Goal: Information Seeking & Learning: Learn about a topic

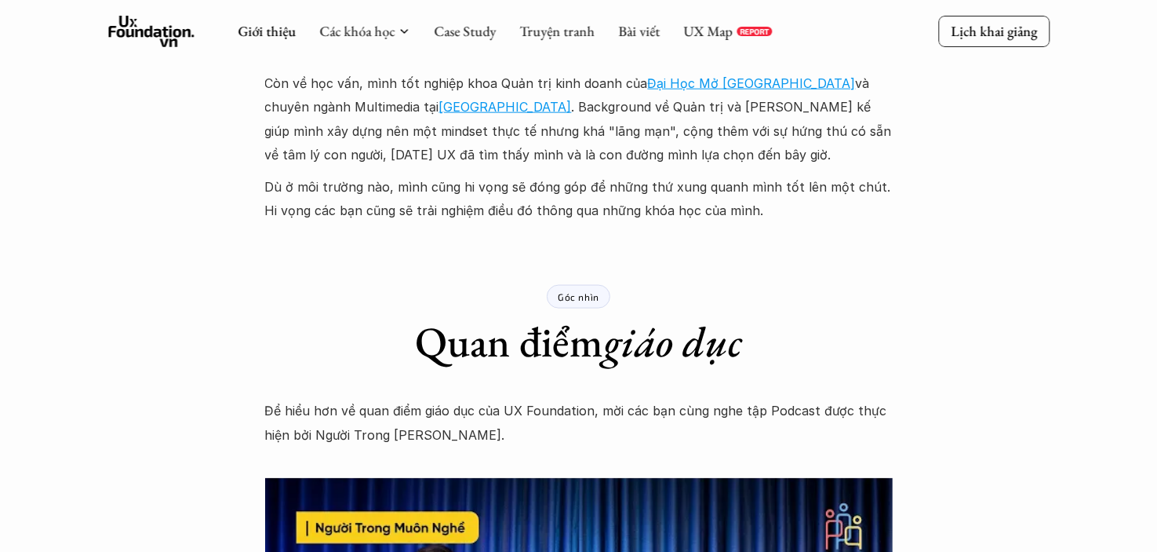
scroll to position [2018, 0]
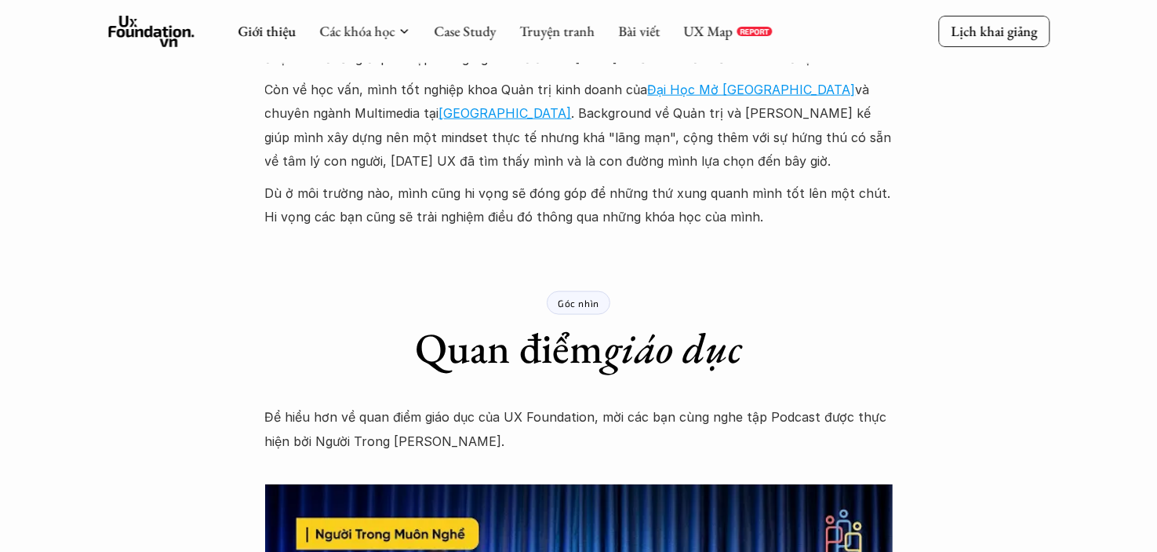
click at [470, 45] on div "Giới thiệu Các khóa học Case Study Truyện tranh Bài viết UX Map REPORT" at bounding box center [505, 31] width 534 height 31
click at [637, 27] on link "Bài viết" at bounding box center [639, 31] width 42 height 18
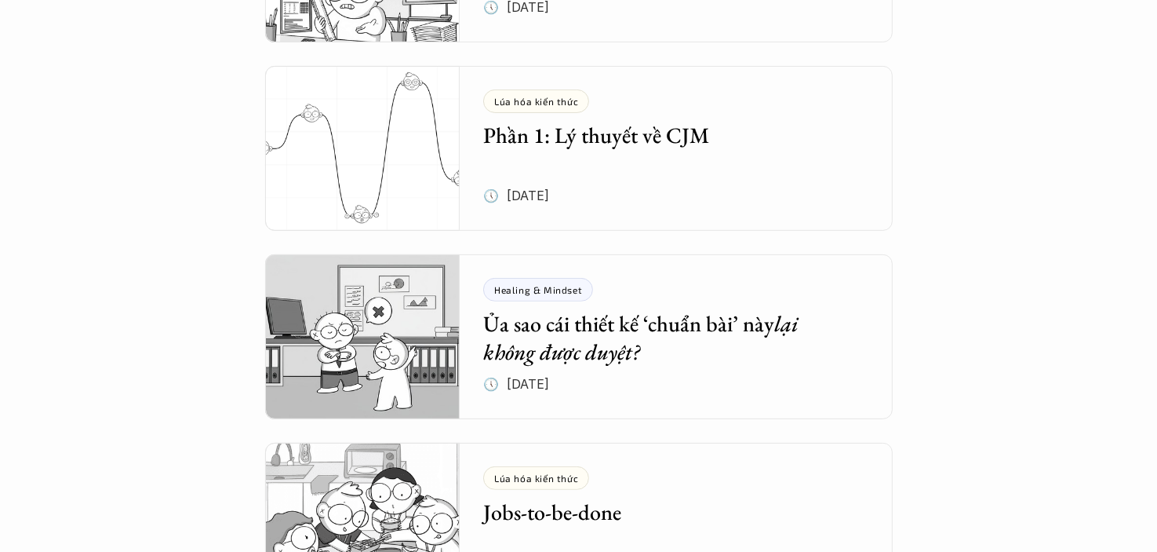
scroll to position [479, 0]
click at [360, 144] on img at bounding box center [362, 147] width 195 height 165
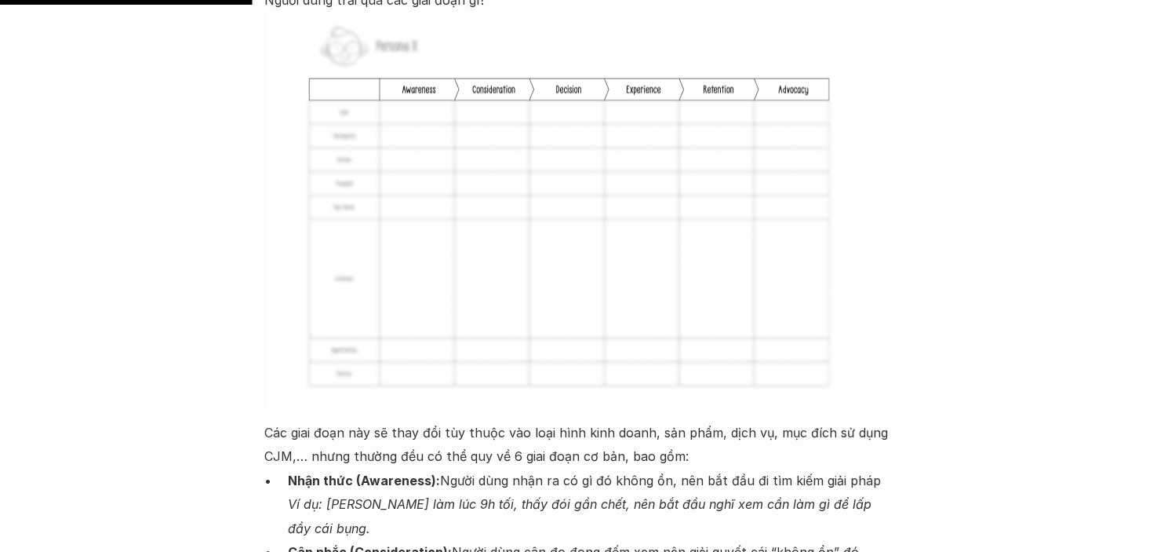
scroll to position [2642, 0]
click at [275, 421] on p "Các giai đoạn này sẽ thay đổi tùy thuộc vào loại hình kinh doanh, sản phẩm, dịc…" at bounding box center [579, 445] width 628 height 48
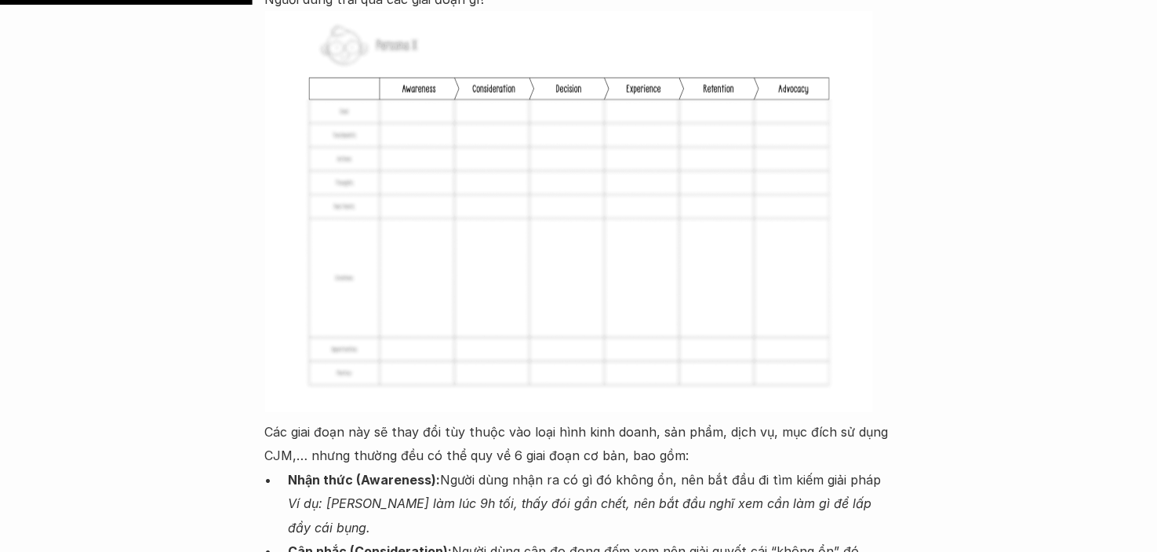
click at [367, 544] on strong "Cân nhắc (Consideration):" at bounding box center [371, 552] width 164 height 16
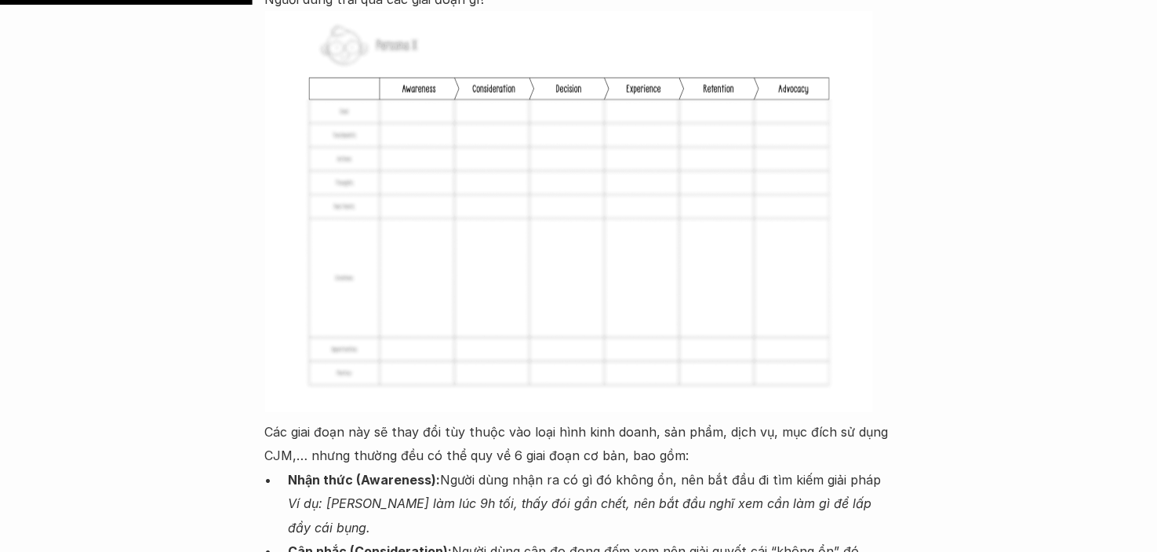
click at [370, 544] on strong "Cân nhắc (Consideration):" at bounding box center [371, 552] width 164 height 16
click at [466, 496] on em "Ví dụ: [PERSON_NAME] làm lúc 9h tối, thấy đói gần chết, nên bắt đầu nghĩ xem cầ…" at bounding box center [583, 515] width 588 height 39
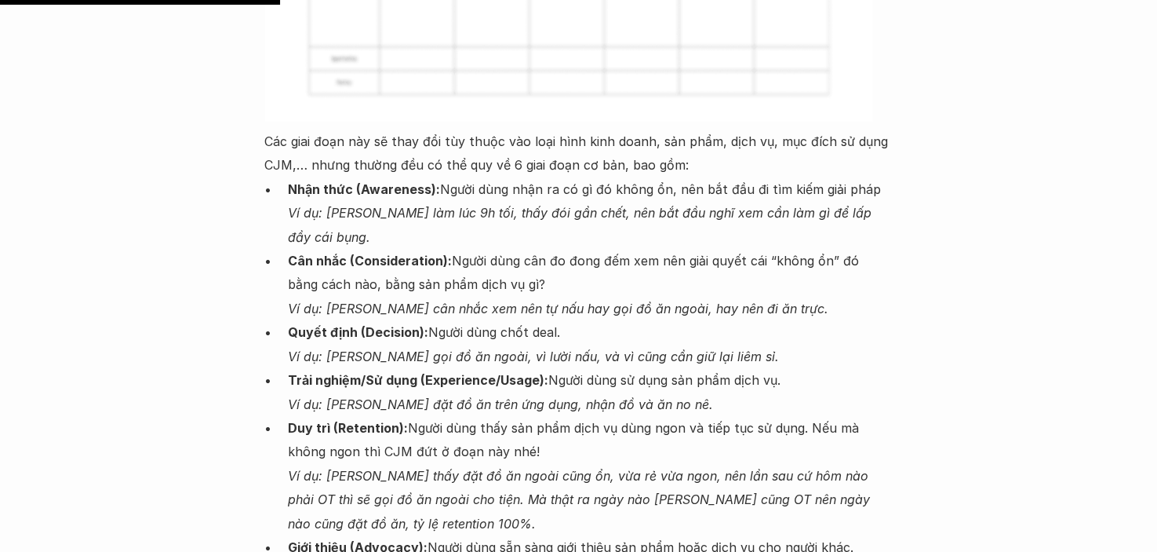
scroll to position [2934, 0]
click at [592, 248] on p "Cân nhắc (Consideration): Người dùng cân đo đong đếm xem nên giải quyết cái “kh…" at bounding box center [591, 283] width 604 height 71
click at [592, 300] on em "Ví dụ: [PERSON_NAME] cân nhắc xem nên tự nấu hay gọi đồ ăn ngoài, hay nên đi ăn…" at bounding box center [559, 308] width 541 height 16
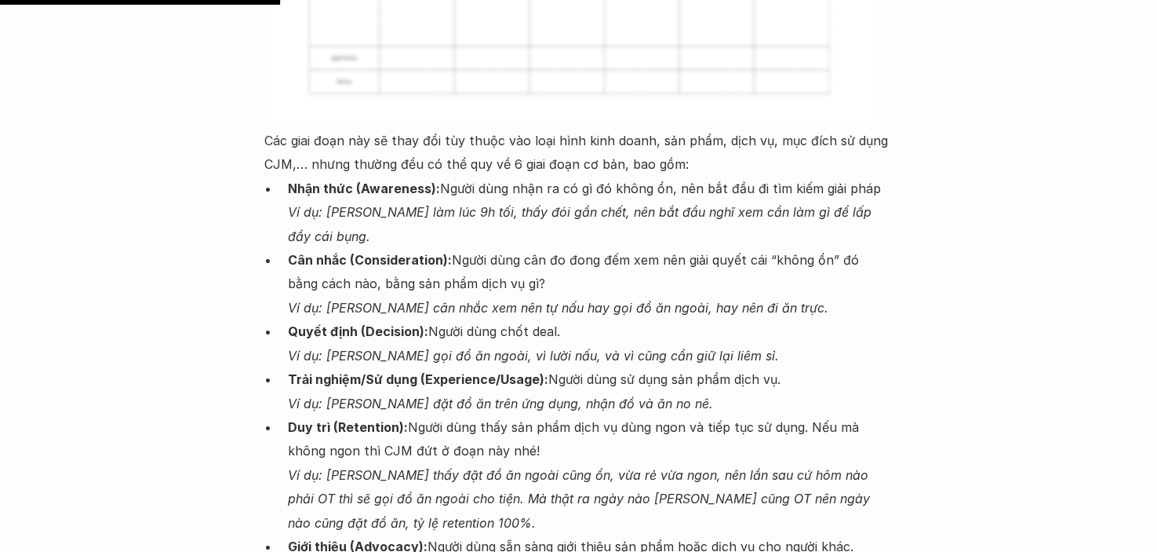
click at [592, 300] on em "Ví dụ: [PERSON_NAME] cân nhắc xem nên tự nấu hay gọi đồ ăn ngoài, hay nên đi ăn…" at bounding box center [559, 308] width 541 height 16
click at [593, 248] on p "Cân nhắc (Consideration): Người dùng cân đo đong đếm xem nên giải quyết cái “kh…" at bounding box center [591, 283] width 604 height 71
click at [608, 319] on p "Quyết định (Decision): Người dùng chốt deal. Ví dụ: [PERSON_NAME] gọi đồ ăn ngo…" at bounding box center [591, 343] width 604 height 48
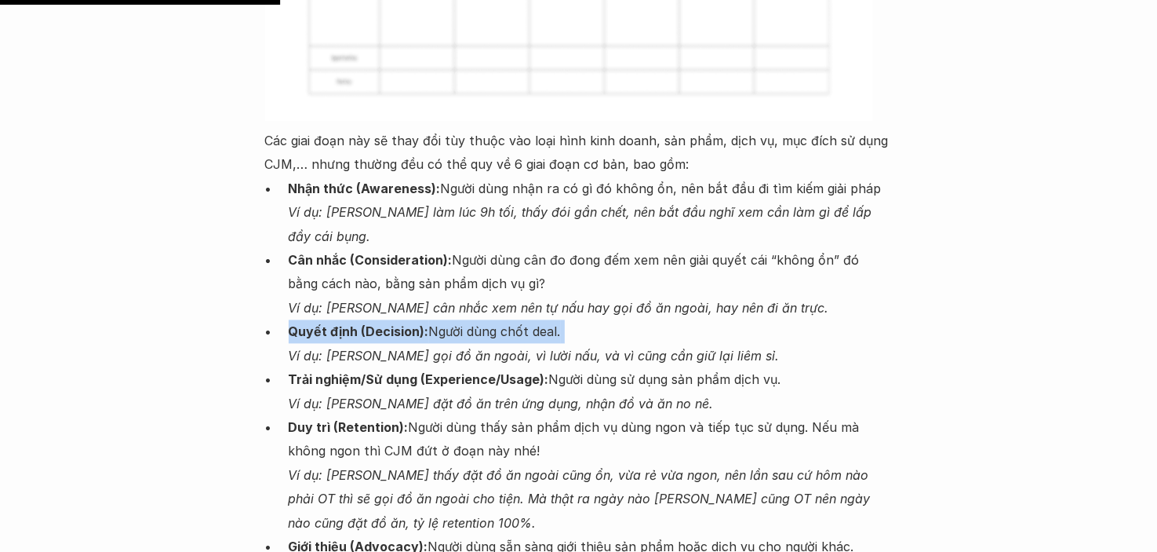
click at [608, 319] on p "Quyết định (Decision): Người dùng chốt deal. Ví dụ: [PERSON_NAME] gọi đồ ăn ngo…" at bounding box center [591, 343] width 604 height 48
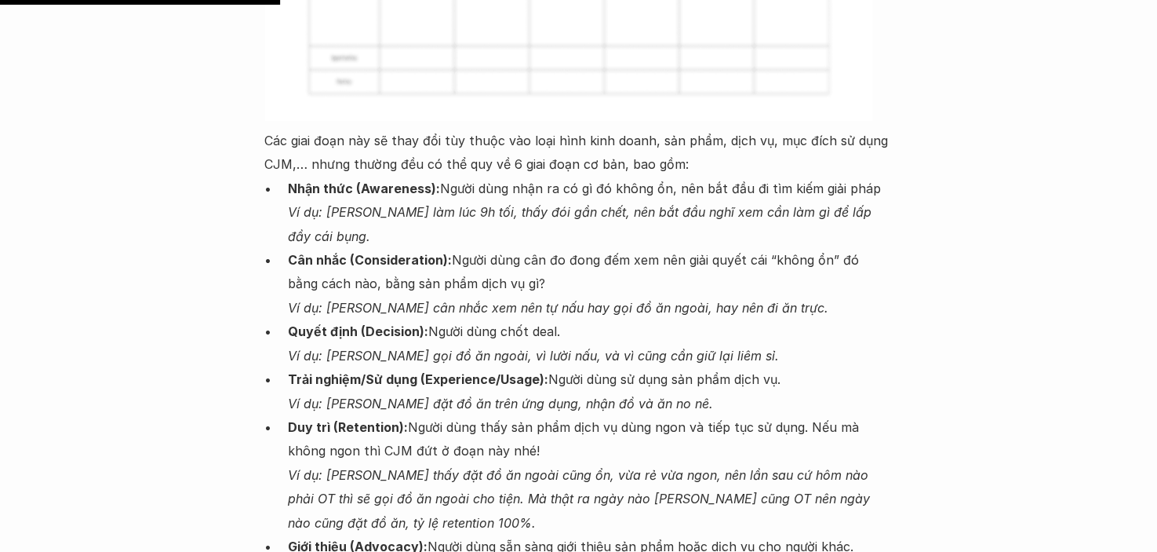
click at [622, 396] on em "Ví dụ: [PERSON_NAME] đặt đồ ăn trên ứng dụng, nhận đồ và ăn no nê." at bounding box center [501, 404] width 425 height 16
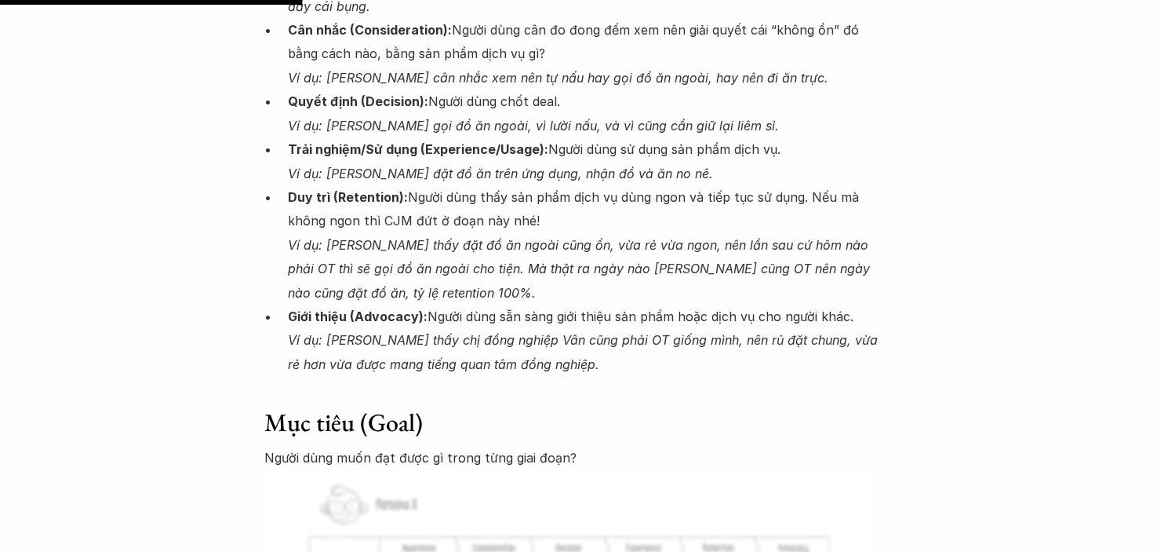
scroll to position [3166, 0]
click at [513, 330] on em "Ví dụ: [PERSON_NAME] thấy chị đồng nghiệp Vân cũng phải OT giống mình, nên rủ đ…" at bounding box center [586, 349] width 594 height 39
click at [509, 330] on em "Ví dụ: [PERSON_NAME] thấy chị đồng nghiệp Vân cũng phải OT giống mình, nên rủ đ…" at bounding box center [586, 349] width 594 height 39
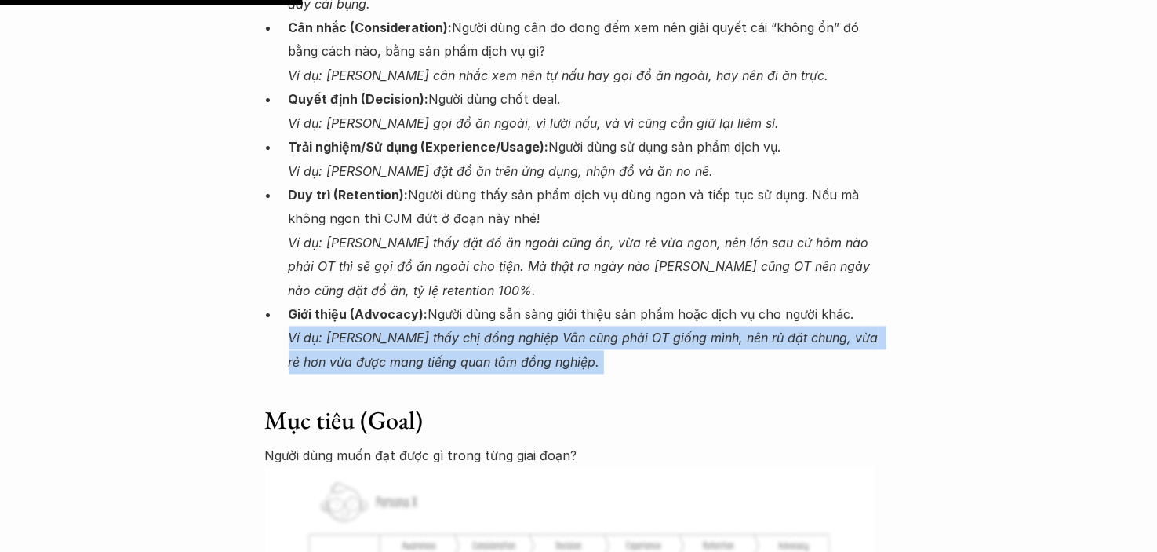
click at [509, 330] on em "Ví dụ: [PERSON_NAME] thấy chị đồng nghiệp Vân cũng phải OT giống mình, nên rủ đ…" at bounding box center [586, 349] width 594 height 39
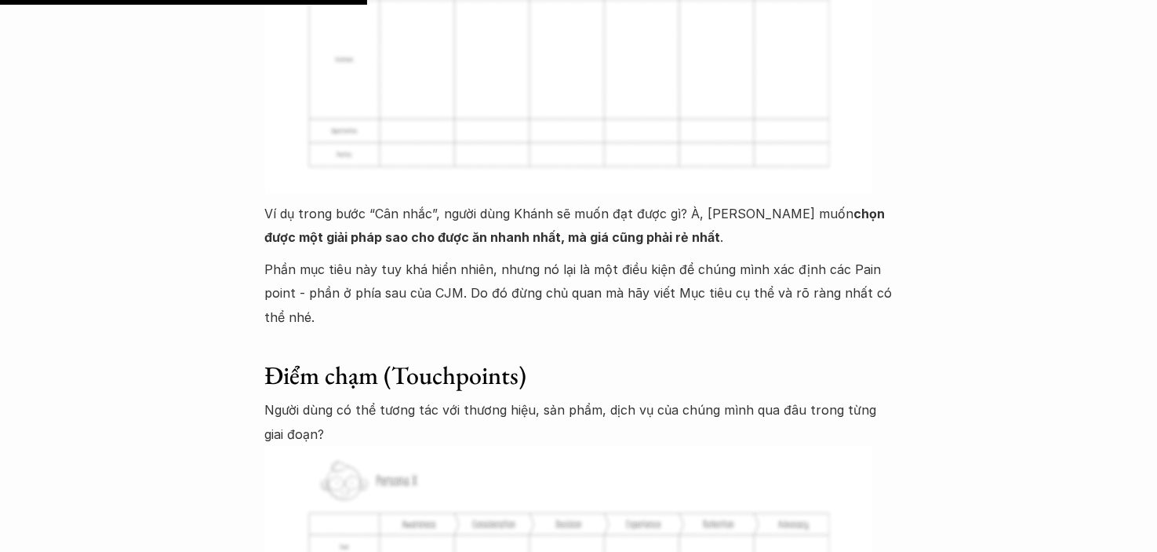
scroll to position [3844, 0]
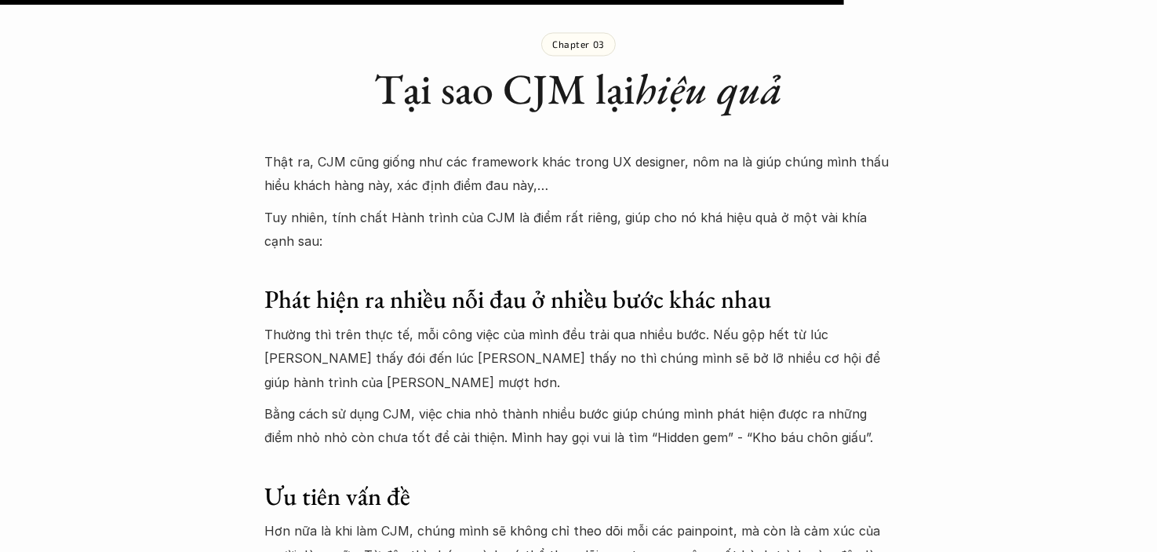
scroll to position [8867, 0]
click at [457, 400] on p "Bằng cách sử dụng CJM, việc chia nhỏ thành nhiều bước giúp chúng mình phát hiện…" at bounding box center [579, 424] width 628 height 48
click at [449, 400] on p "Bằng cách sử dụng CJM, việc chia nhỏ thành nhiều bước giúp chúng mình phát hiện…" at bounding box center [579, 424] width 628 height 48
click at [587, 328] on div "Thật ra, CJM cũng giống như các framework khác trong UX designer, nôm na là giú…" at bounding box center [579, 506] width 628 height 716
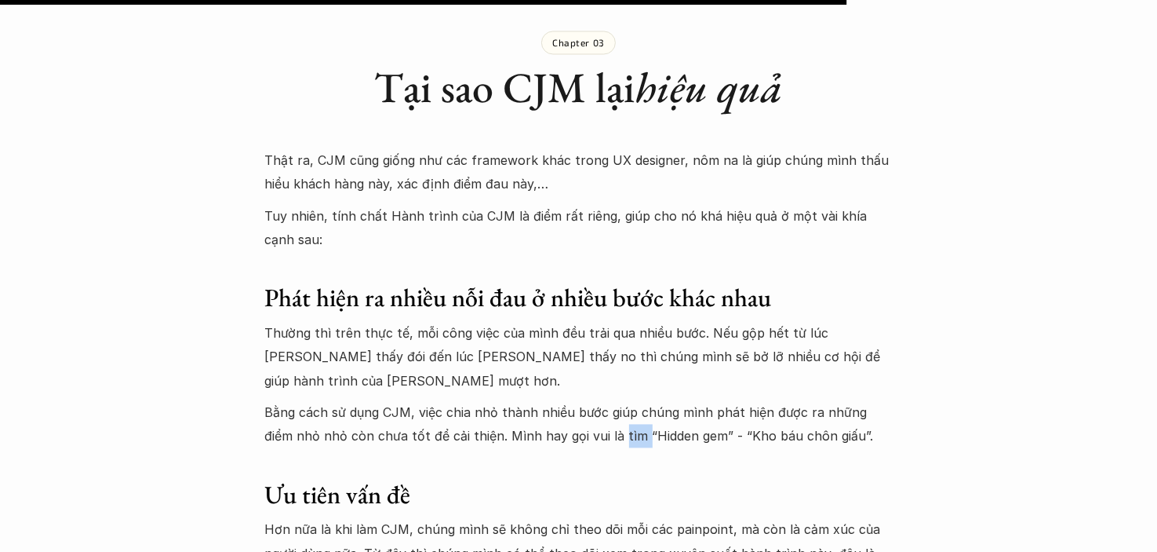
click at [587, 328] on div "Thật ra, CJM cũng giống như các framework khác trong UX designer, nôm na là giú…" at bounding box center [579, 506] width 628 height 716
click at [549, 400] on p "Bằng cách sử dụng CJM, việc chia nhỏ thành nhiều bước giúp chúng mình phát hiện…" at bounding box center [579, 424] width 628 height 48
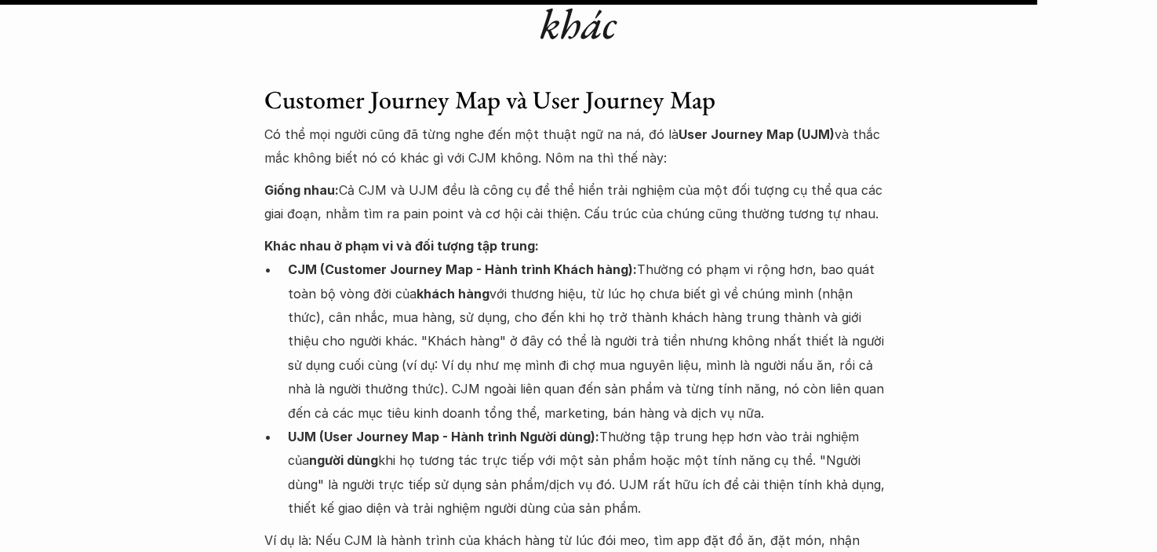
scroll to position [10888, 0]
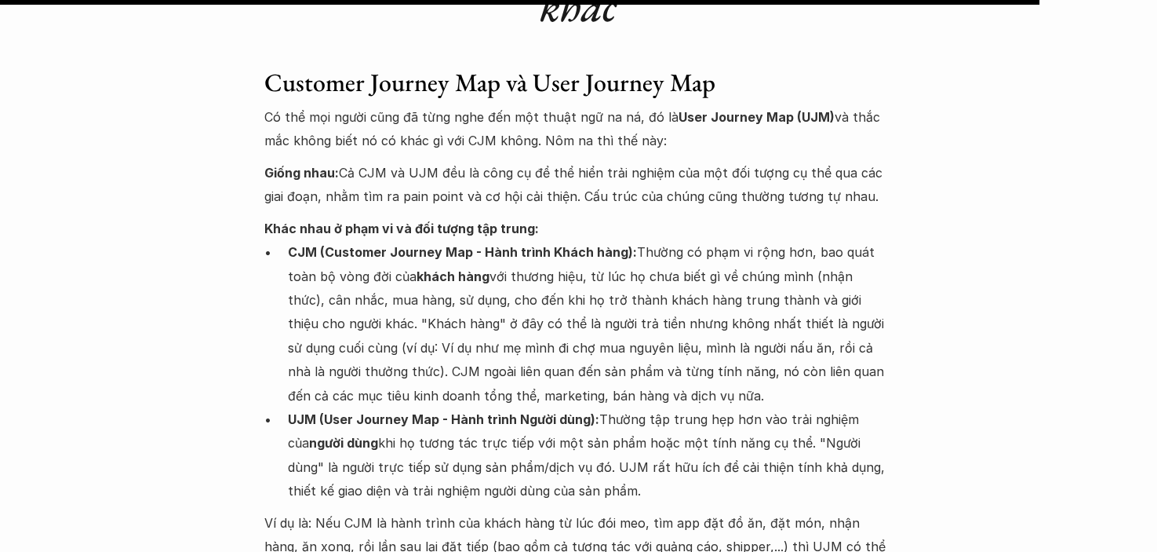
click at [329, 511] on p "Ví dụ là: Nếu CJM là hành trình của khách hàng từ lúc đói meo, tìm app đặt đồ ă…" at bounding box center [579, 559] width 628 height 96
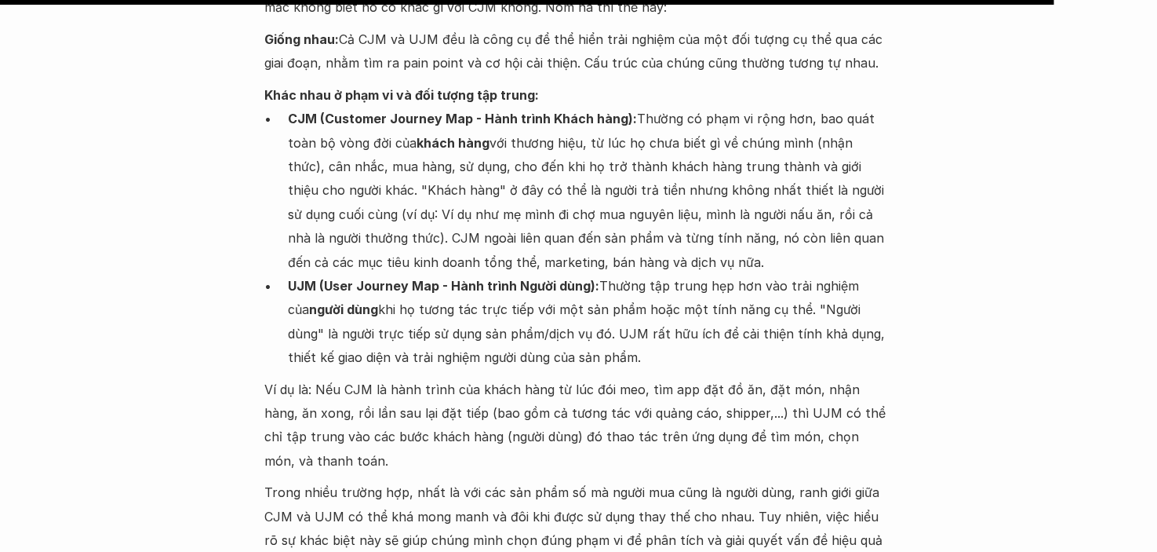
scroll to position [11042, 0]
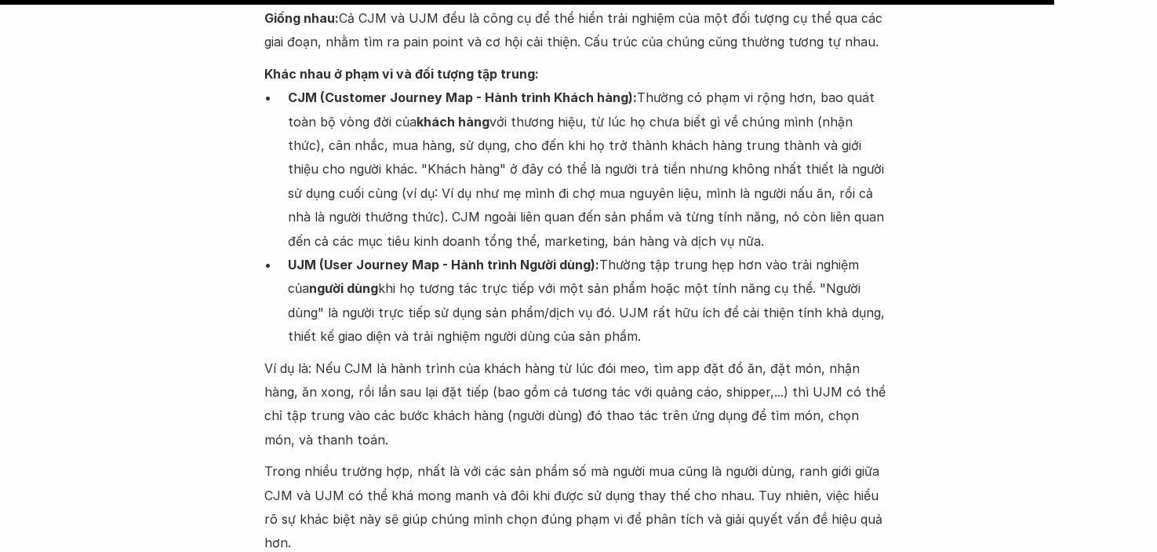
drag, startPoint x: 336, startPoint y: 395, endPoint x: 358, endPoint y: 391, distance: 22.3
drag, startPoint x: 418, startPoint y: 375, endPoint x: 455, endPoint y: 376, distance: 36.9
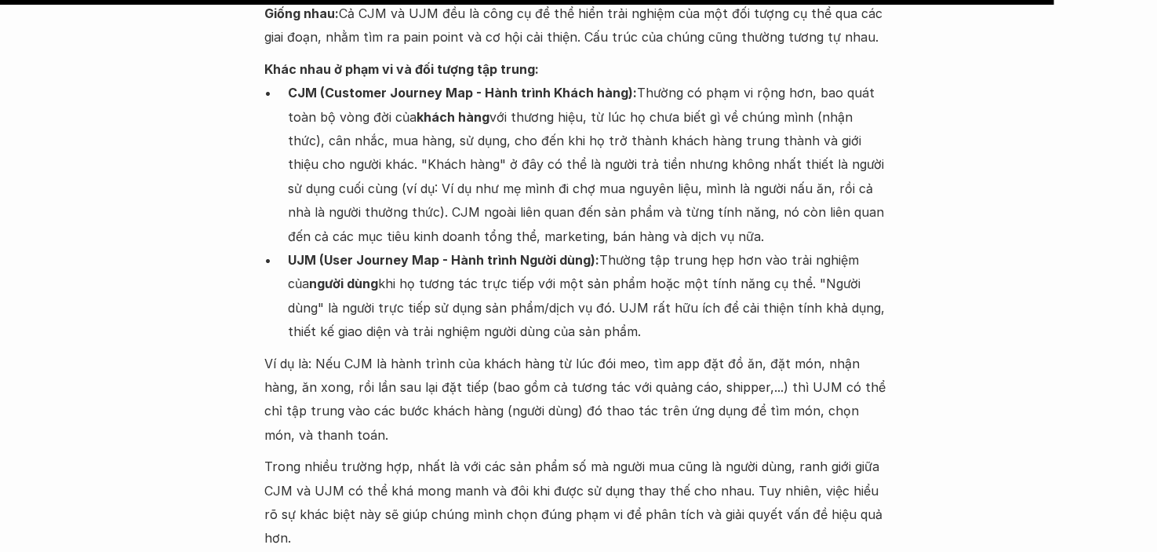
scroll to position [11048, 0]
click at [414, 453] on p "Trong nhiều trường hợp, nhất là với các sản phẩm số mà người mua cũng là người …" at bounding box center [579, 501] width 628 height 96
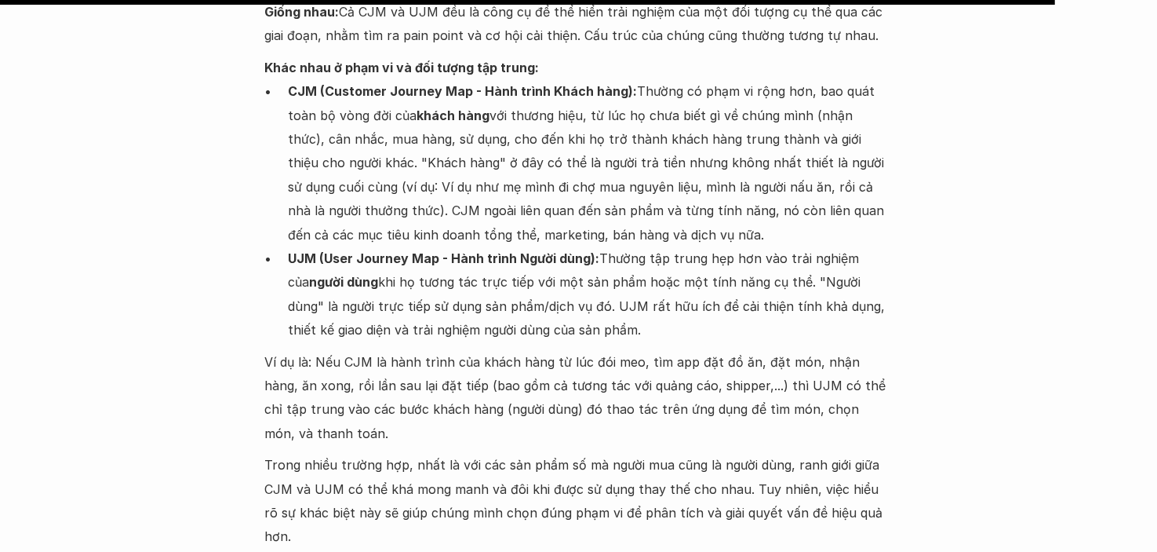
click at [414, 453] on p "Trong nhiều trường hợp, nhất là với các sản phẩm số mà người mua cũng là người …" at bounding box center [579, 501] width 628 height 96
click at [312, 350] on p "Ví dụ là: Nếu CJM là hành trình của khách hàng từ lúc đói meo, tìm app đặt đồ ă…" at bounding box center [579, 398] width 628 height 96
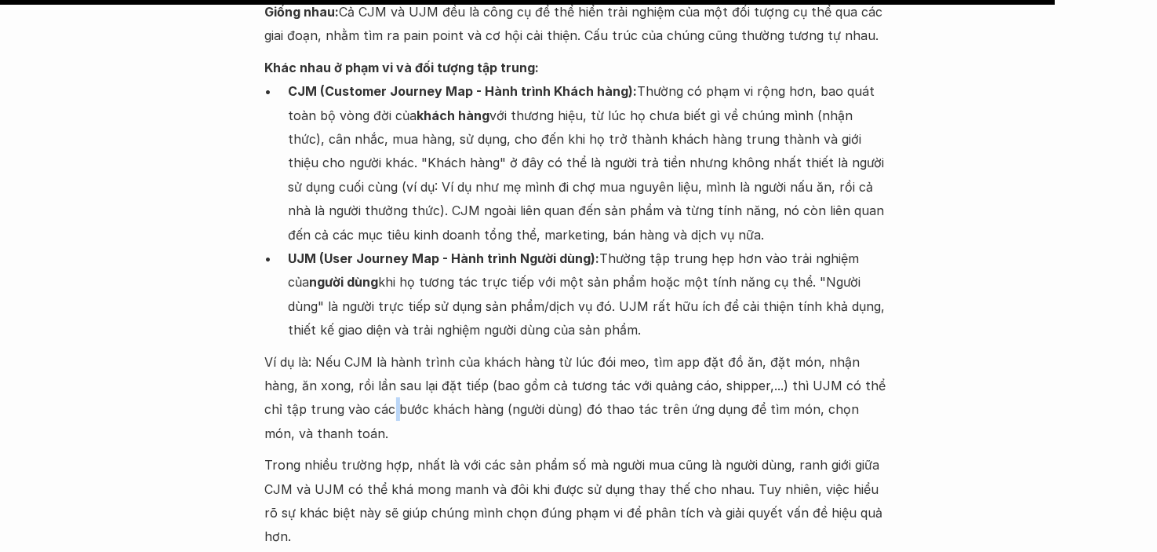
click at [312, 350] on p "Ví dụ là: Nếu CJM là hành trình của khách hàng từ lúc đói meo, tìm app đặt đồ ă…" at bounding box center [579, 398] width 628 height 96
click at [318, 350] on p "Ví dụ là: Nếu CJM là hành trình của khách hàng từ lúc đói meo, tìm app đặt đồ ă…" at bounding box center [579, 398] width 628 height 96
click at [316, 231] on div "Customer Journey Map và User Journey Map Có thể mọi người cũng đã từng nghe đến…" at bounding box center [579, 497] width 628 height 1180
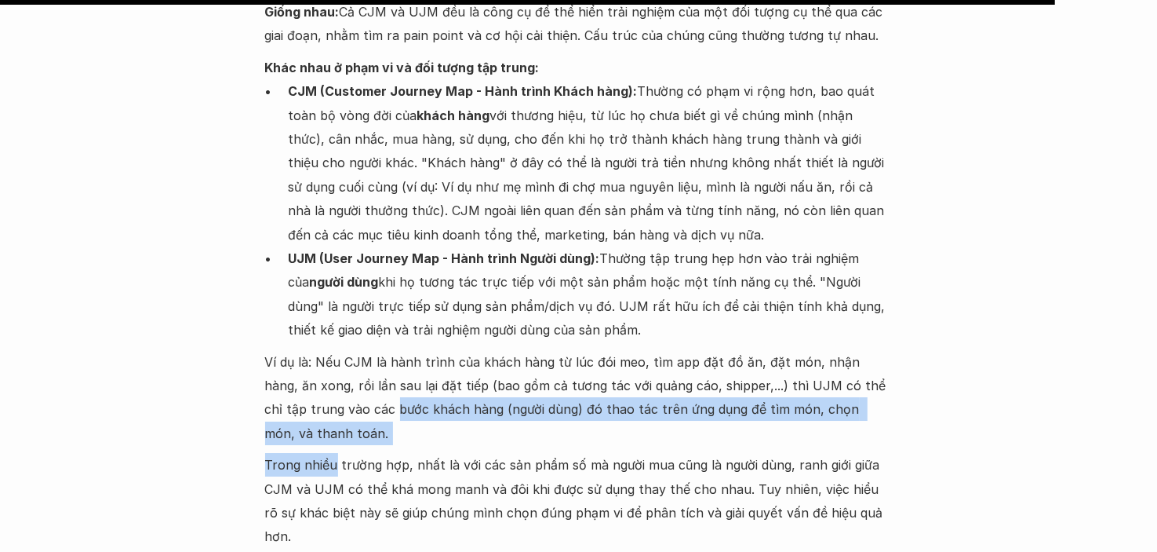
drag, startPoint x: 316, startPoint y: 231, endPoint x: 310, endPoint y: 243, distance: 13.3
click at [310, 243] on div "Customer Journey Map và User Journey Map Có thể mọi người cũng đã từng nghe đến…" at bounding box center [579, 497] width 628 height 1180
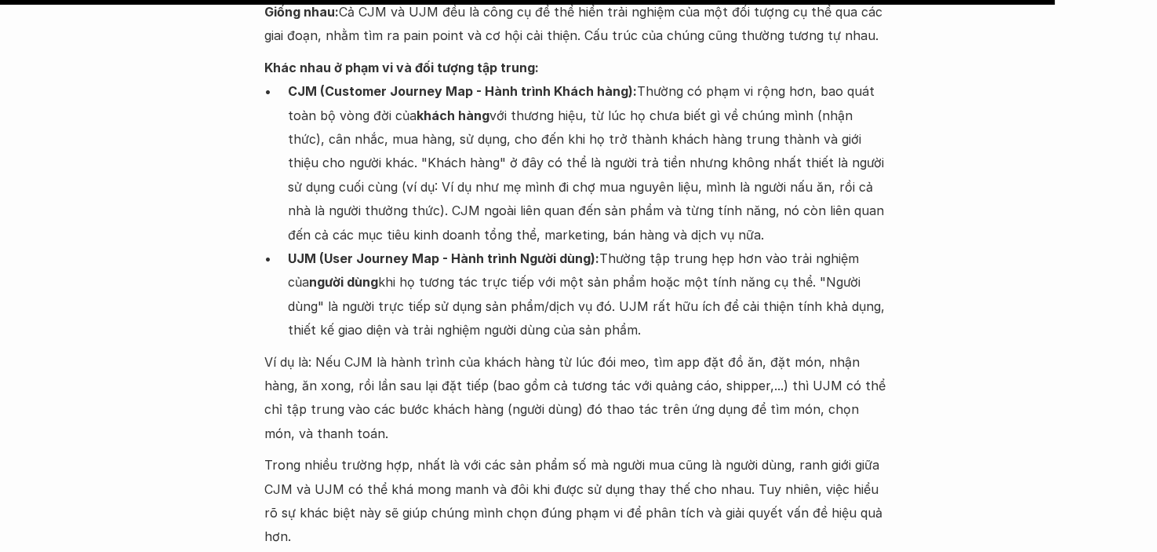
click at [268, 350] on p "Ví dụ là: Nếu CJM là hành trình của khách hàng từ lúc đói meo, tìm app đặt đồ ă…" at bounding box center [579, 398] width 628 height 96
